Goal: Information Seeking & Learning: Learn about a topic

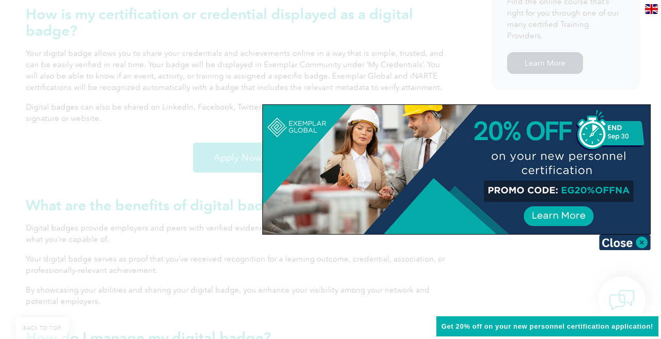
scroll to position [781, 0]
click at [641, 243] on img at bounding box center [625, 241] width 52 height 15
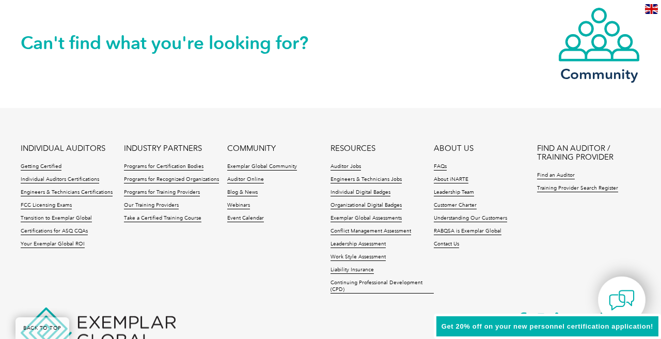
scroll to position [2186, 0]
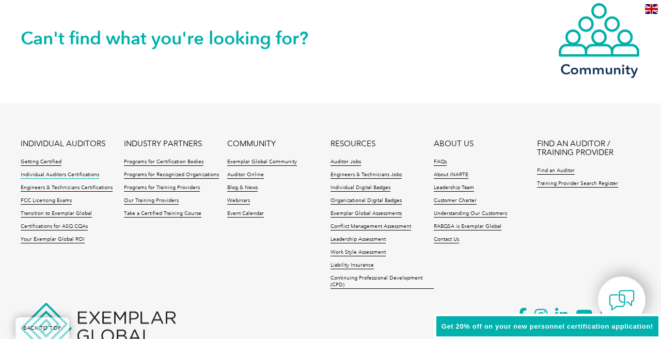
click at [76, 173] on link "Individual Auditors Certifications" at bounding box center [60, 174] width 78 height 7
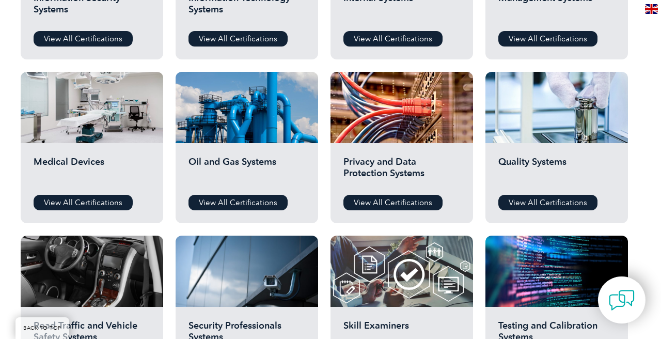
scroll to position [580, 0]
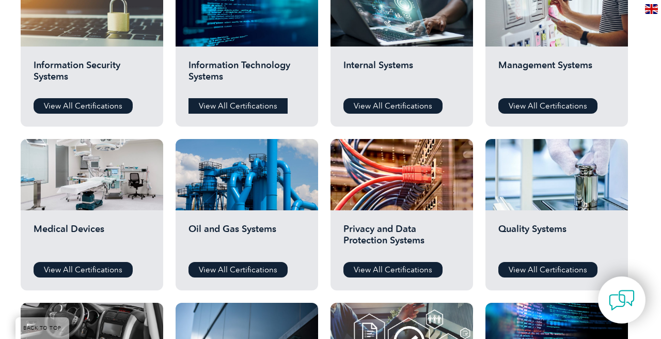
click at [245, 107] on link "View All Certifications" at bounding box center [237, 105] width 99 height 15
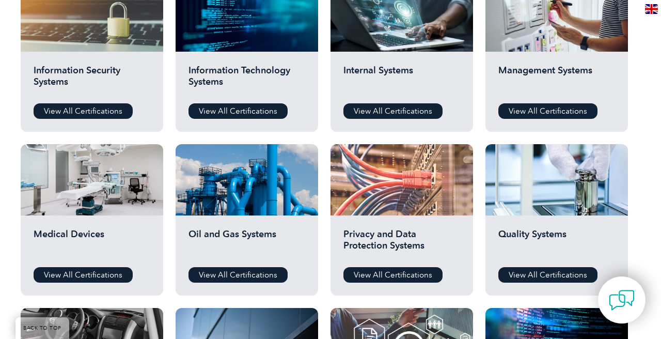
scroll to position [632, 0]
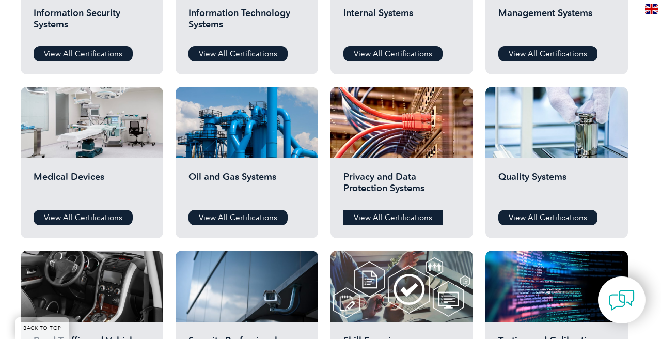
click at [385, 216] on link "View All Certifications" at bounding box center [392, 217] width 99 height 15
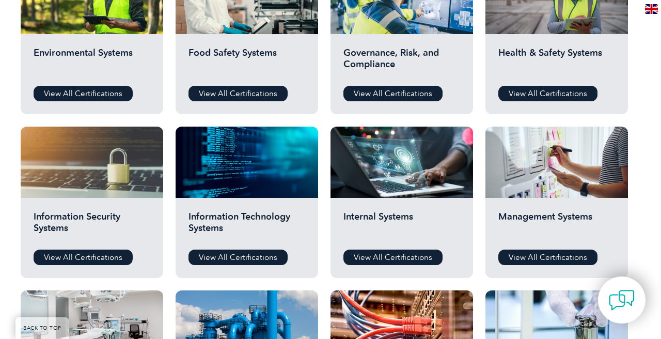
scroll to position [426, 0]
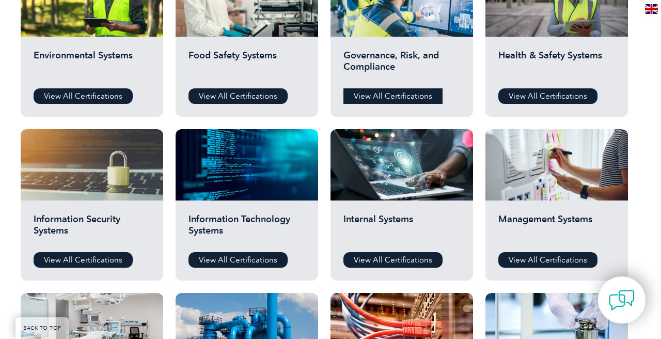
click at [375, 99] on link "View All Certifications" at bounding box center [392, 95] width 99 height 15
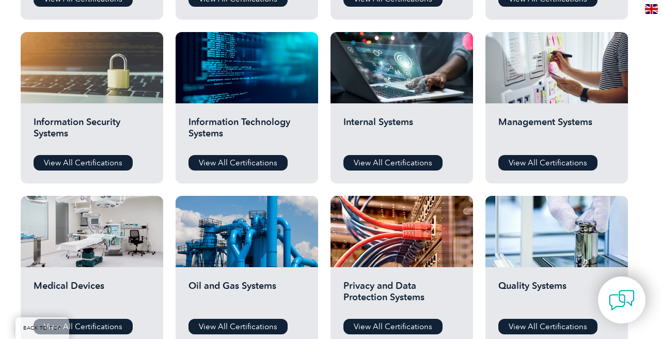
scroll to position [523, 0]
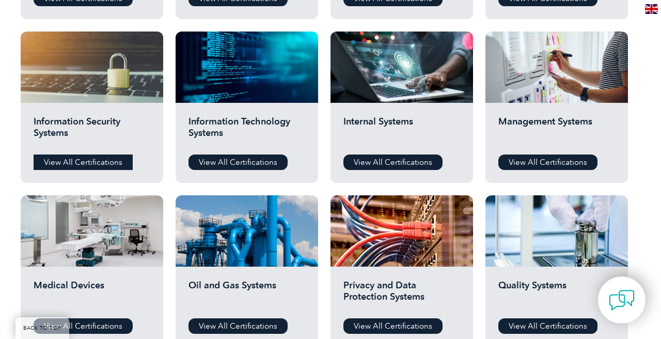
click at [84, 162] on link "View All Certifications" at bounding box center [83, 161] width 99 height 15
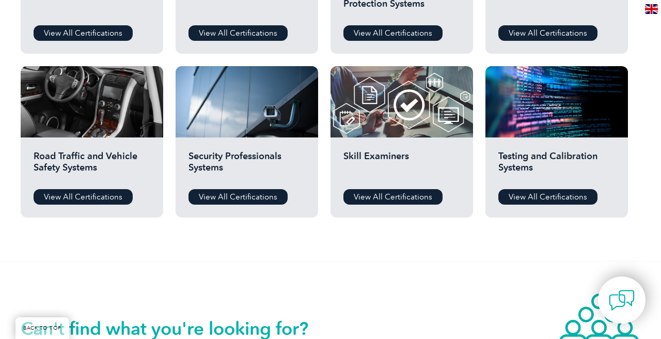
scroll to position [816, 0]
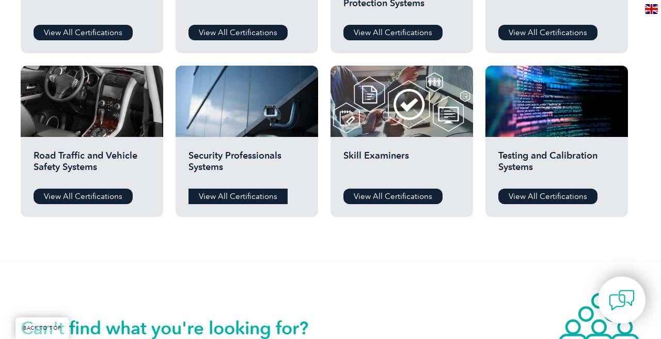
click at [236, 197] on link "View All Certifications" at bounding box center [237, 195] width 99 height 15
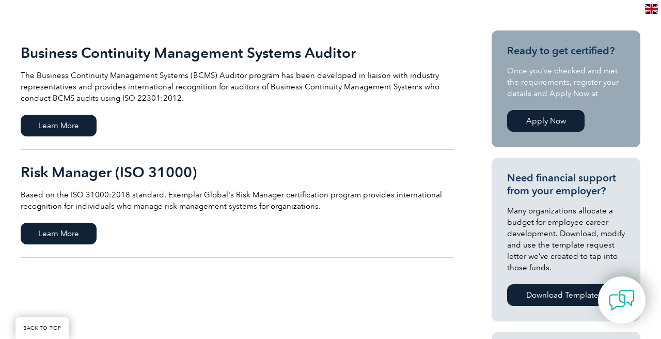
scroll to position [225, 0]
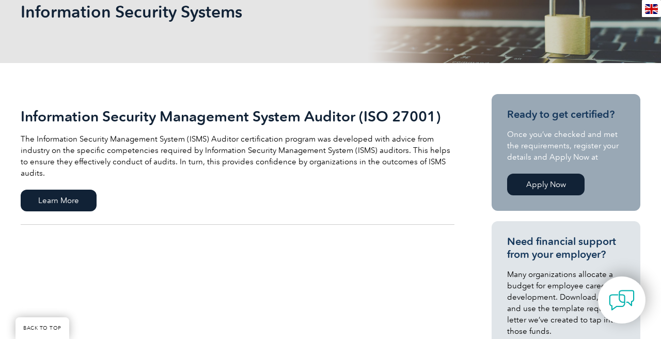
scroll to position [171, 0]
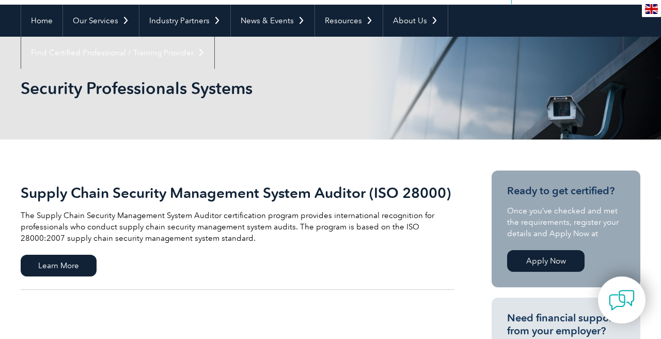
scroll to position [97, 0]
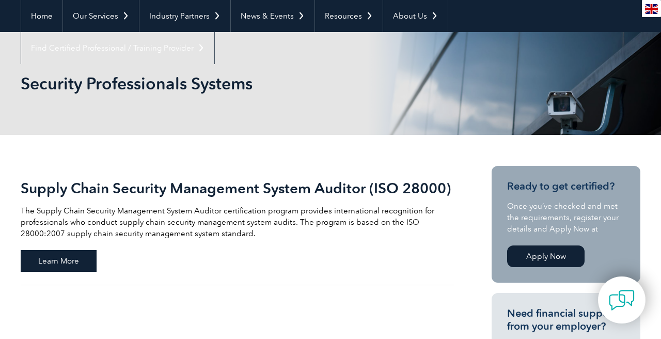
click at [70, 260] on span "Learn More" at bounding box center [59, 261] width 76 height 22
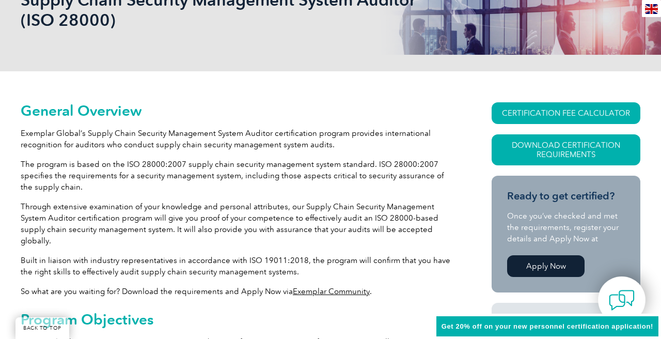
scroll to position [195, 0]
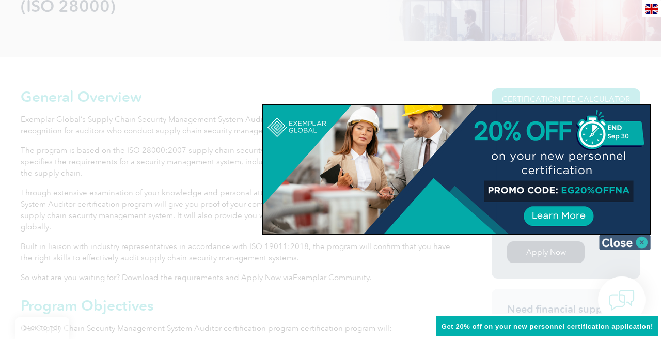
click at [643, 242] on img at bounding box center [625, 241] width 52 height 15
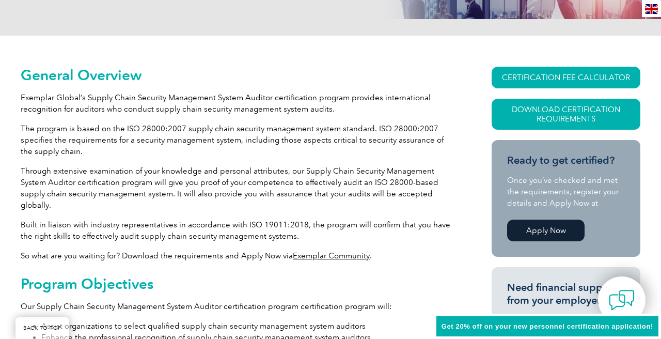
scroll to position [216, 0]
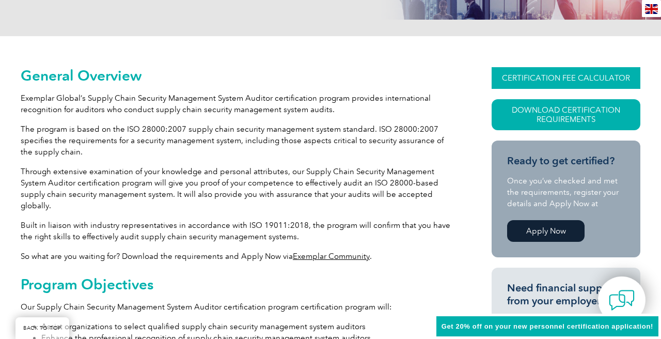
click at [596, 79] on link "CERTIFICATION FEE CALCULATOR" at bounding box center [565, 78] width 149 height 22
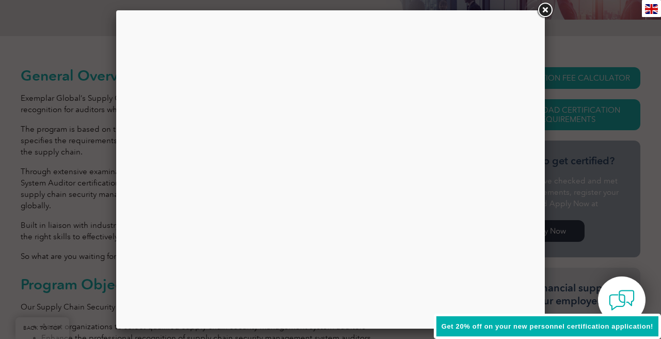
click at [547, 10] on link at bounding box center [544, 10] width 19 height 19
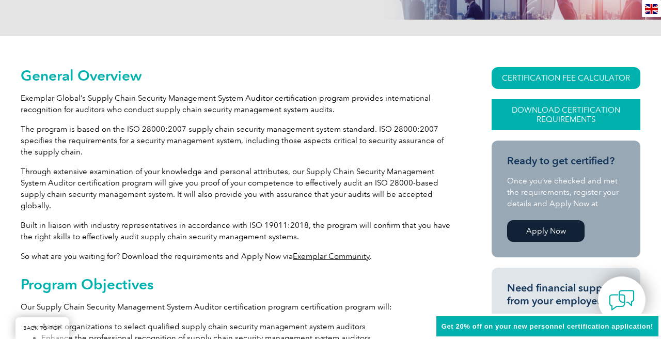
click at [570, 124] on link "Download Certification Requirements" at bounding box center [565, 114] width 149 height 31
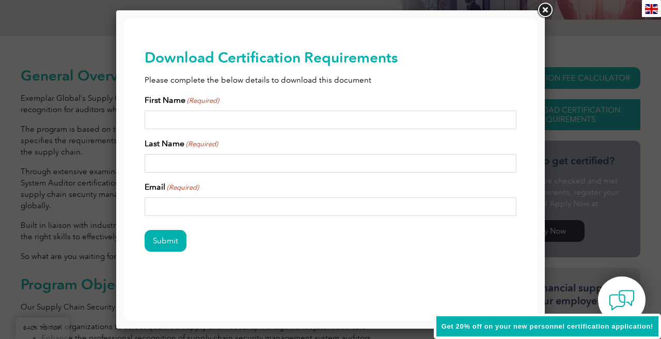
scroll to position [0, 0]
click at [549, 9] on link at bounding box center [544, 10] width 19 height 19
